Goal: Transaction & Acquisition: Purchase product/service

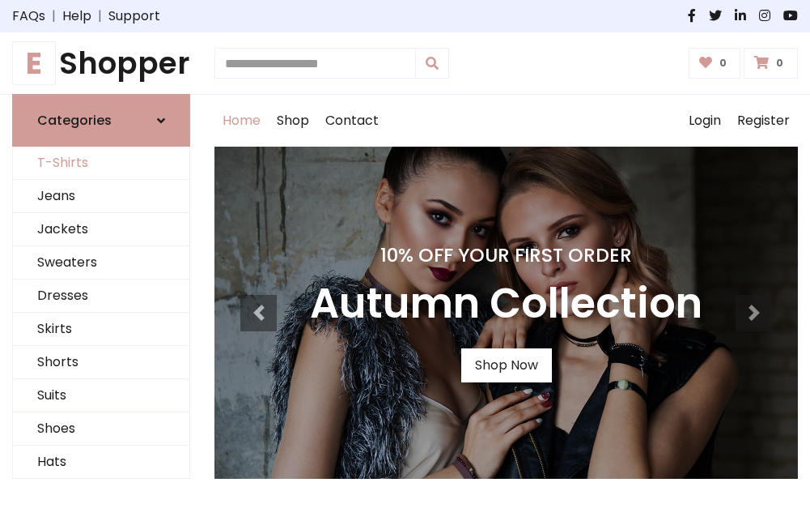
click at [101, 164] on link "T-Shirts" at bounding box center [101, 163] width 176 height 33
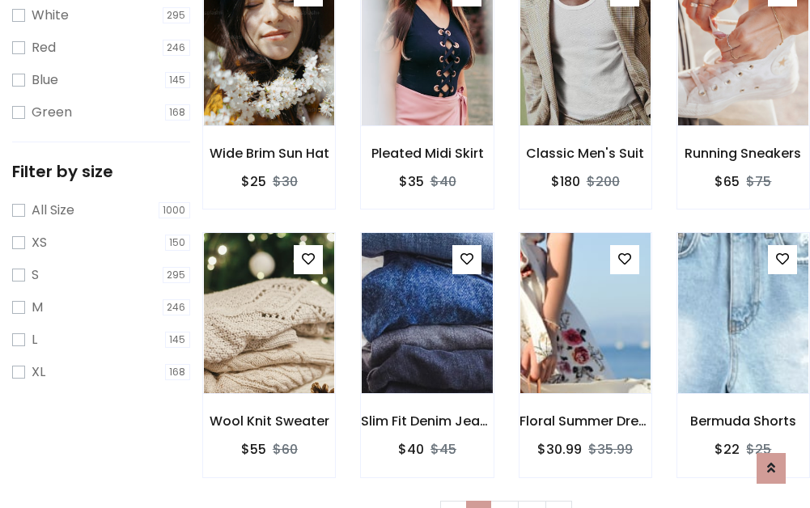
scroll to position [29, 0]
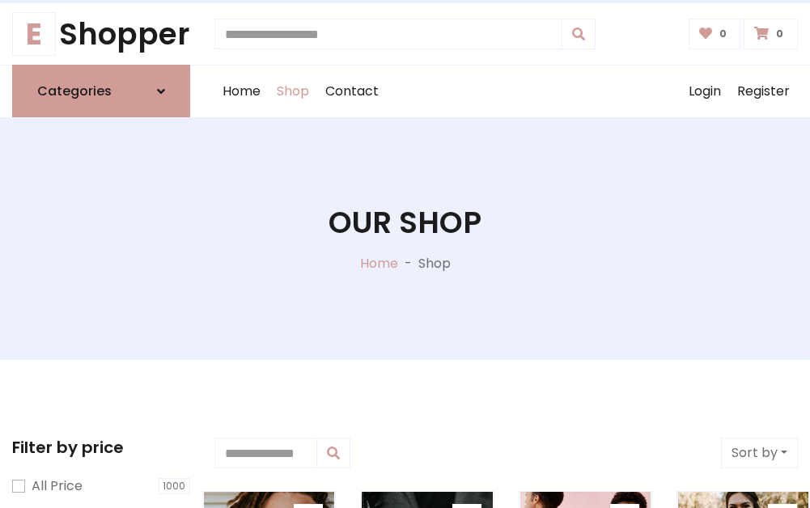
click at [405, 239] on h1 "Our Shop" at bounding box center [405, 223] width 153 height 36
click at [506, 91] on div "Home Shop Contact Log out Login Register" at bounding box center [507, 92] width 584 height 52
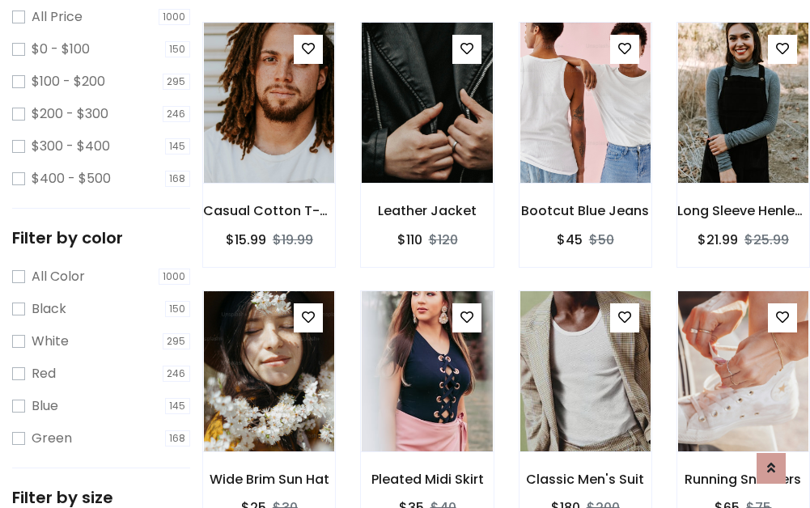
scroll to position [470, 0]
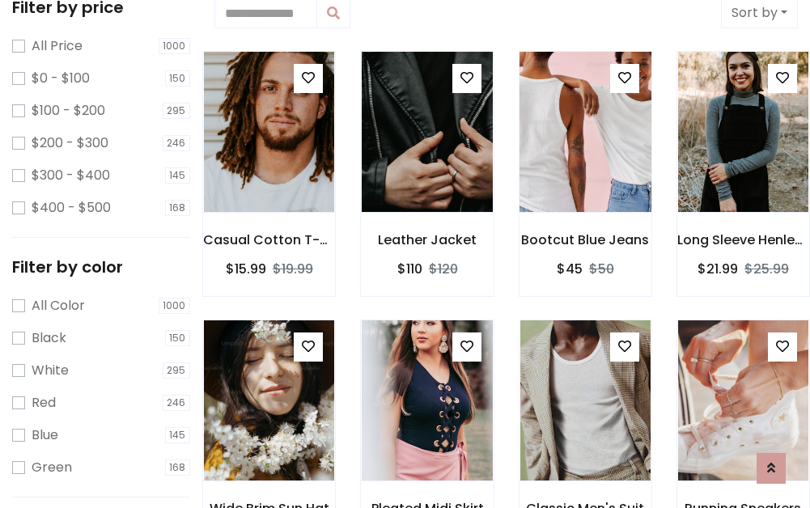
click at [585, 133] on img at bounding box center [586, 132] width 156 height 389
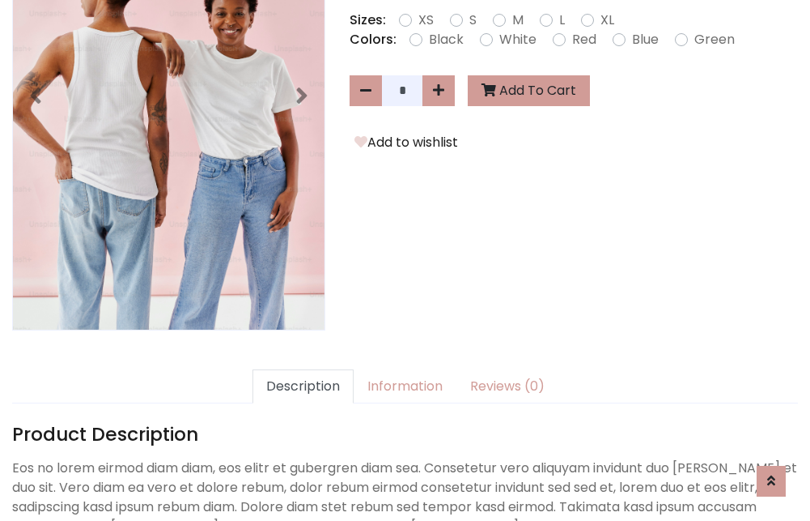
scroll to position [396, 0]
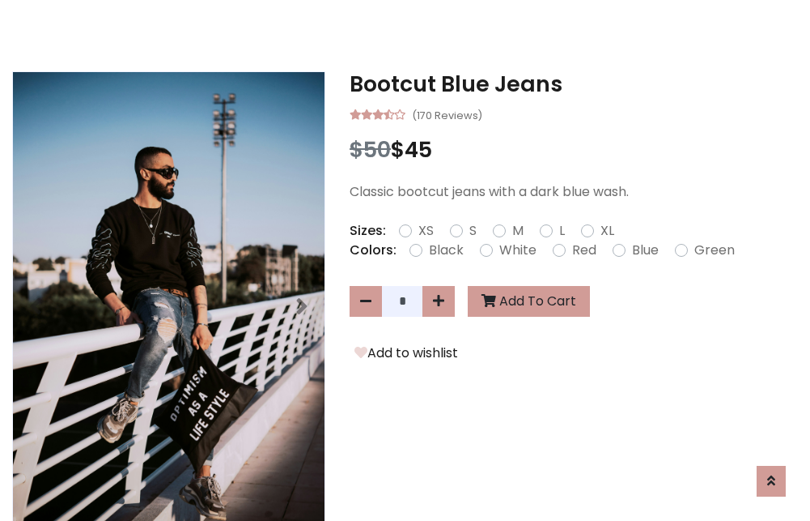
click at [574, 84] on h3 "Bootcut Blue Jeans" at bounding box center [574, 84] width 448 height 26
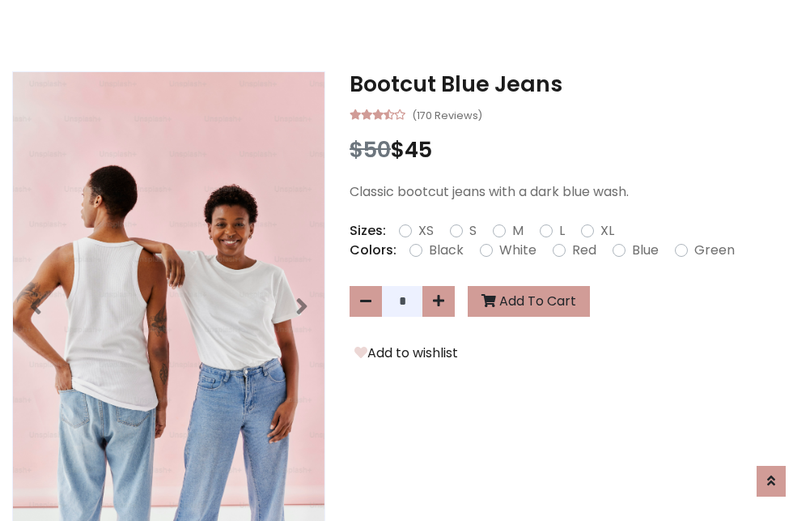
click at [574, 84] on h3 "Bootcut Blue Jeans" at bounding box center [574, 84] width 448 height 26
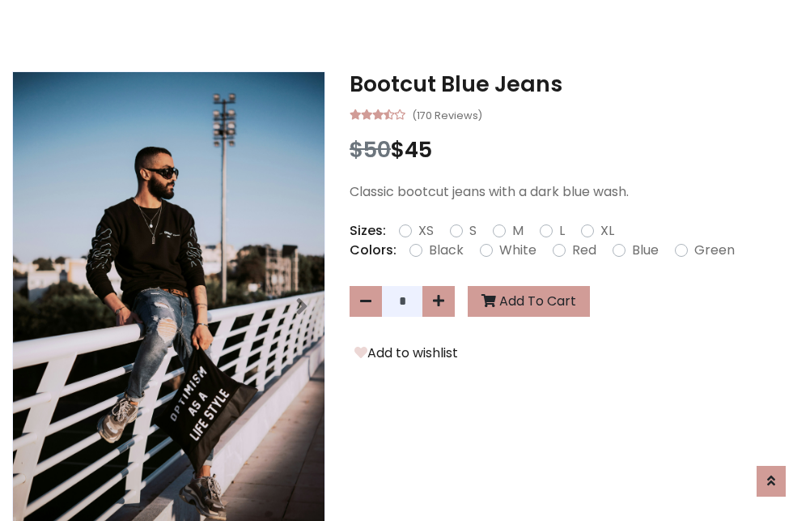
click at [574, 84] on h3 "Bootcut Blue Jeans" at bounding box center [574, 84] width 448 height 26
